Goal: Transaction & Acquisition: Download file/media

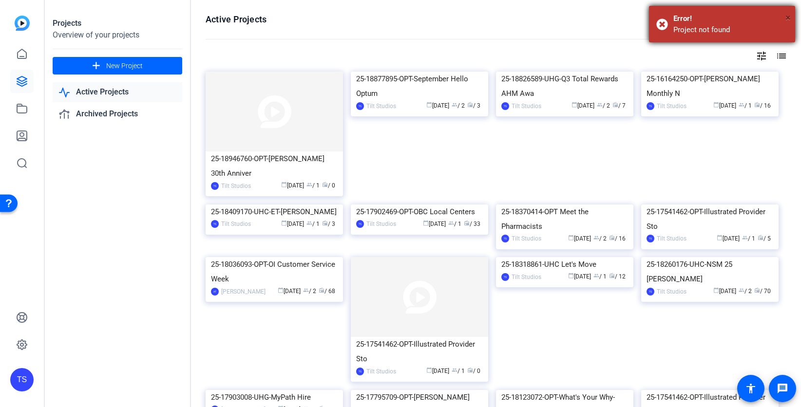
click at [788, 19] on span "×" at bounding box center [788, 18] width 5 height 12
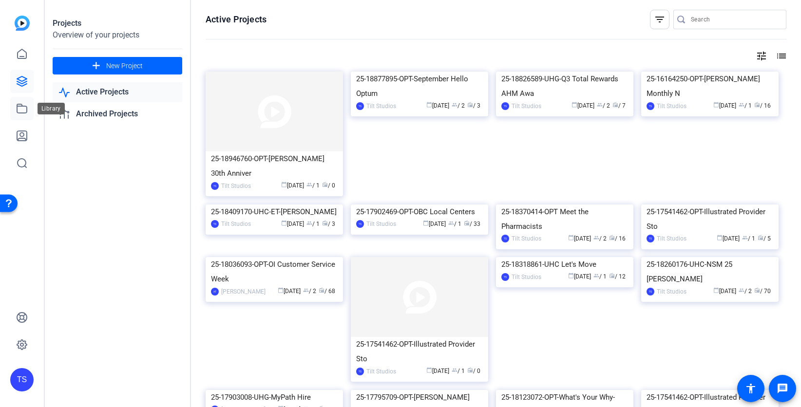
click at [23, 112] on icon at bounding box center [22, 109] width 12 height 12
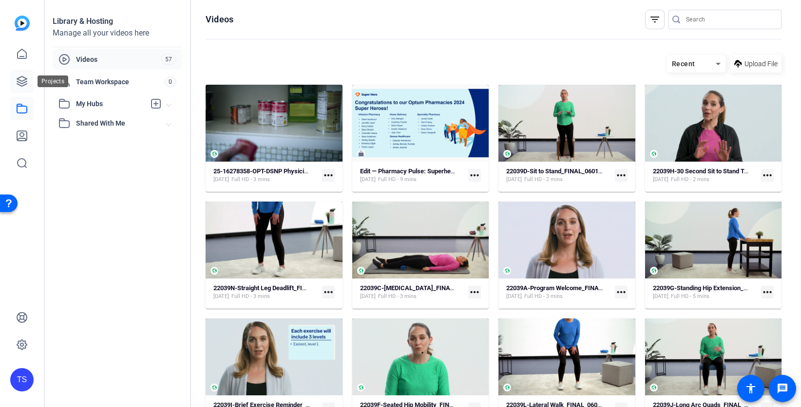
click at [21, 78] on icon at bounding box center [22, 82] width 12 height 12
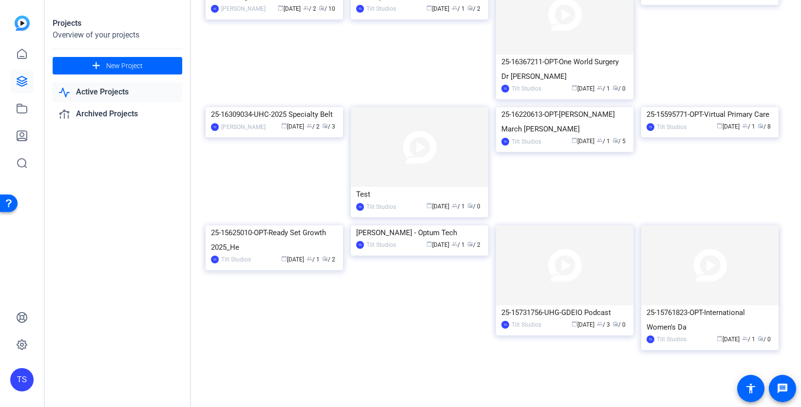
scroll to position [1054, 0]
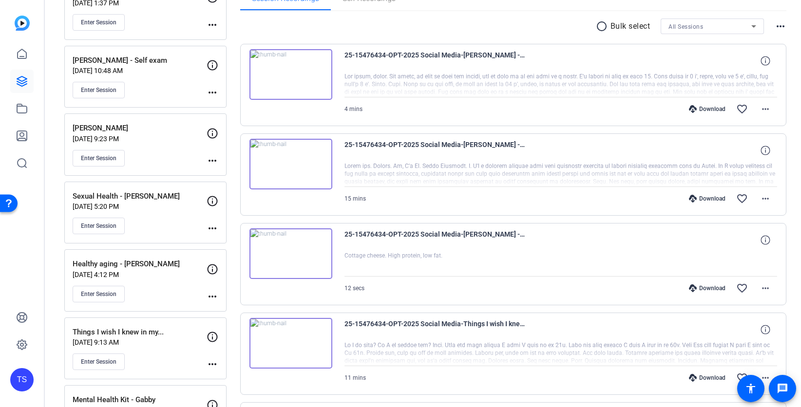
scroll to position [173, 0]
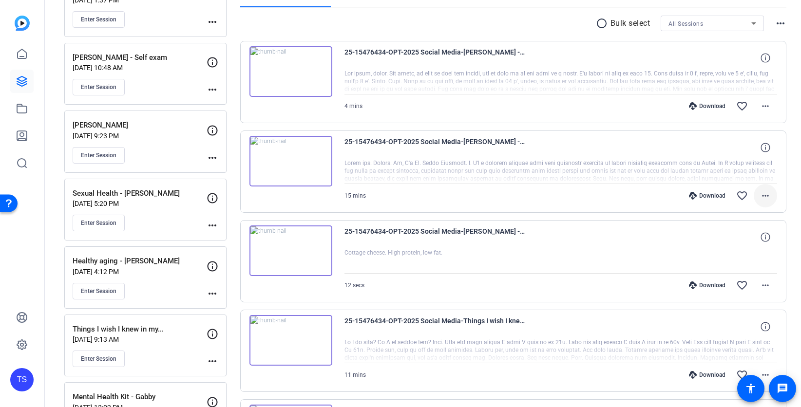
click at [763, 194] on mat-icon "more_horiz" at bounding box center [766, 196] width 12 height 12
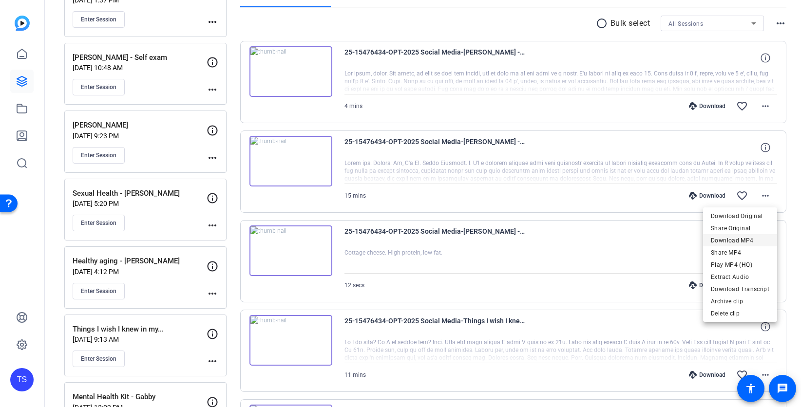
click at [737, 239] on span "Download MP4" at bounding box center [740, 241] width 58 height 12
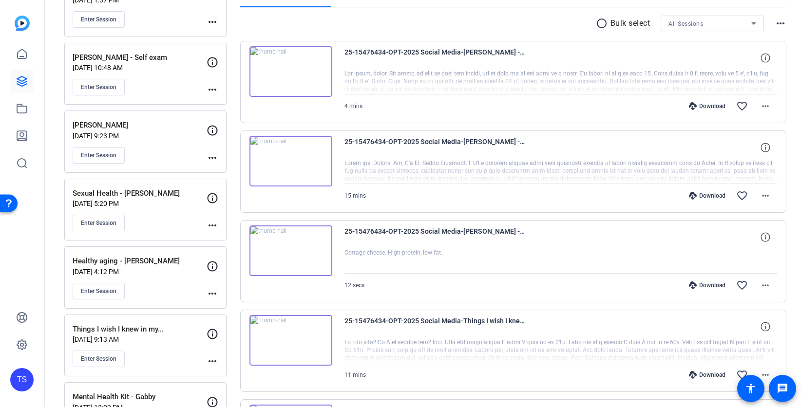
click at [490, 21] on div "radio_button_unchecked Bulk select All Sessions more_horiz" at bounding box center [513, 24] width 547 height 16
click at [765, 107] on mat-icon "more_horiz" at bounding box center [766, 106] width 12 height 12
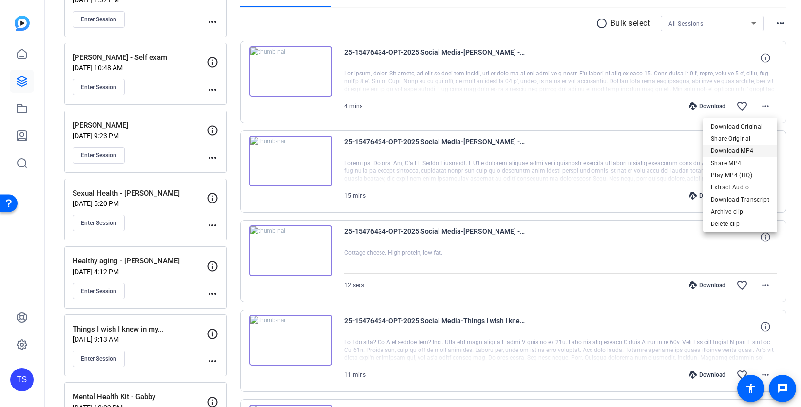
click at [737, 153] on span "Download MP4" at bounding box center [740, 151] width 58 height 12
